Goal: Task Accomplishment & Management: Manage account settings

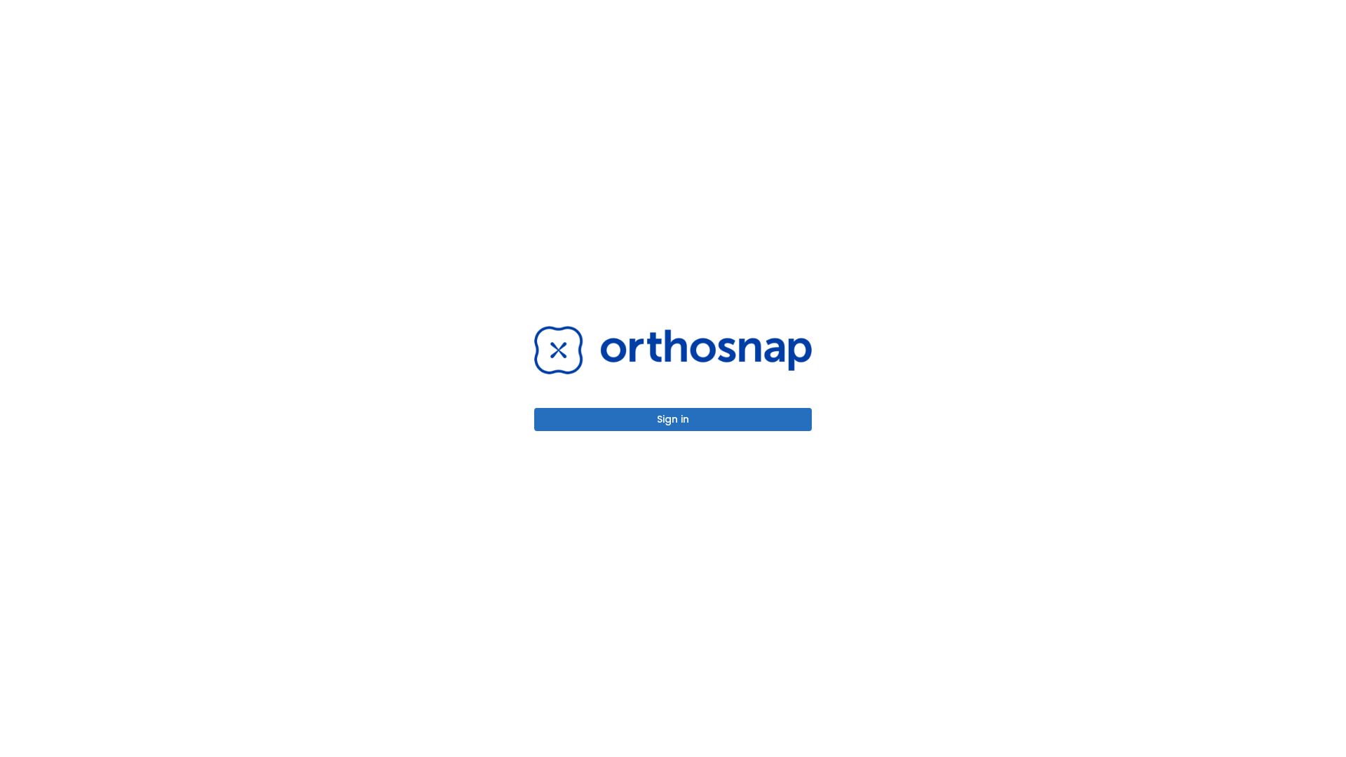
click at [673, 419] on button "Sign in" at bounding box center [673, 419] width 278 height 23
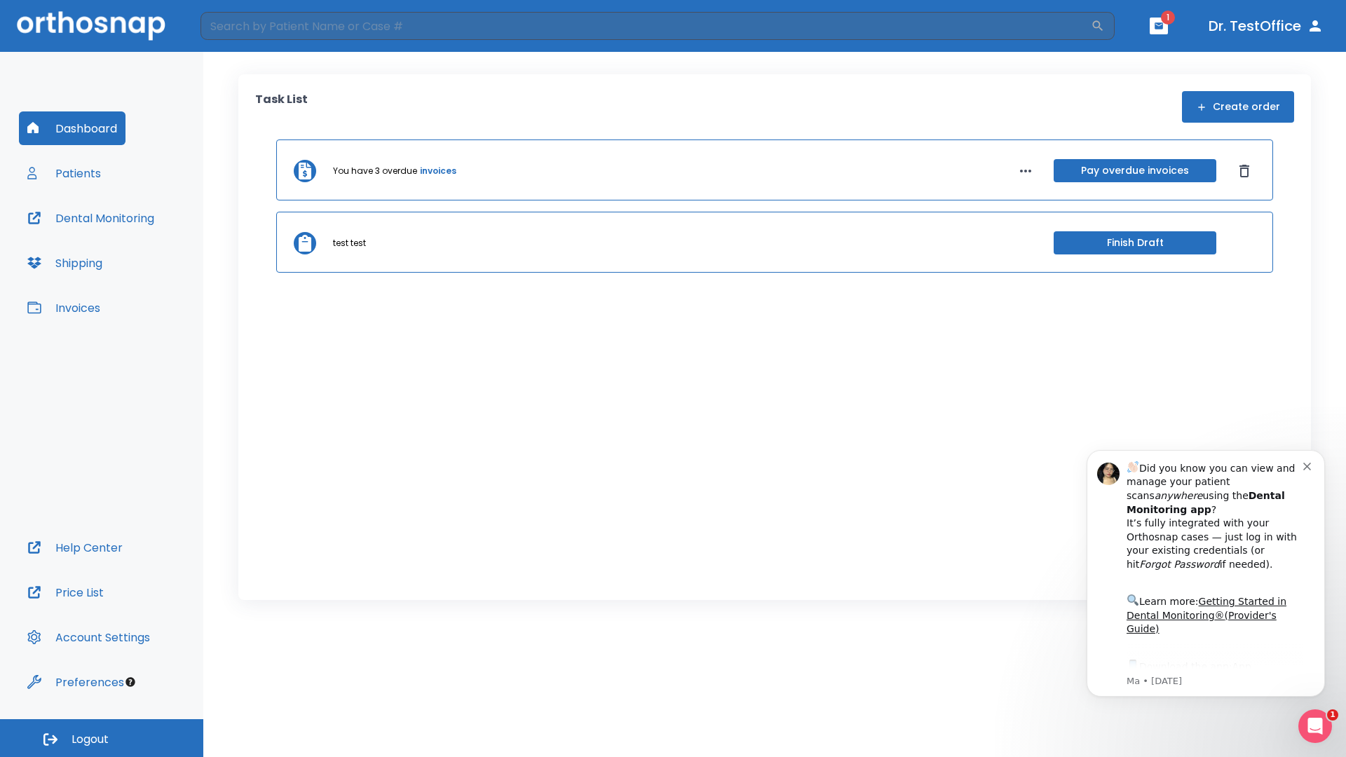
click at [102, 738] on span "Logout" at bounding box center [90, 739] width 37 height 15
